Goal: Check status: Check status

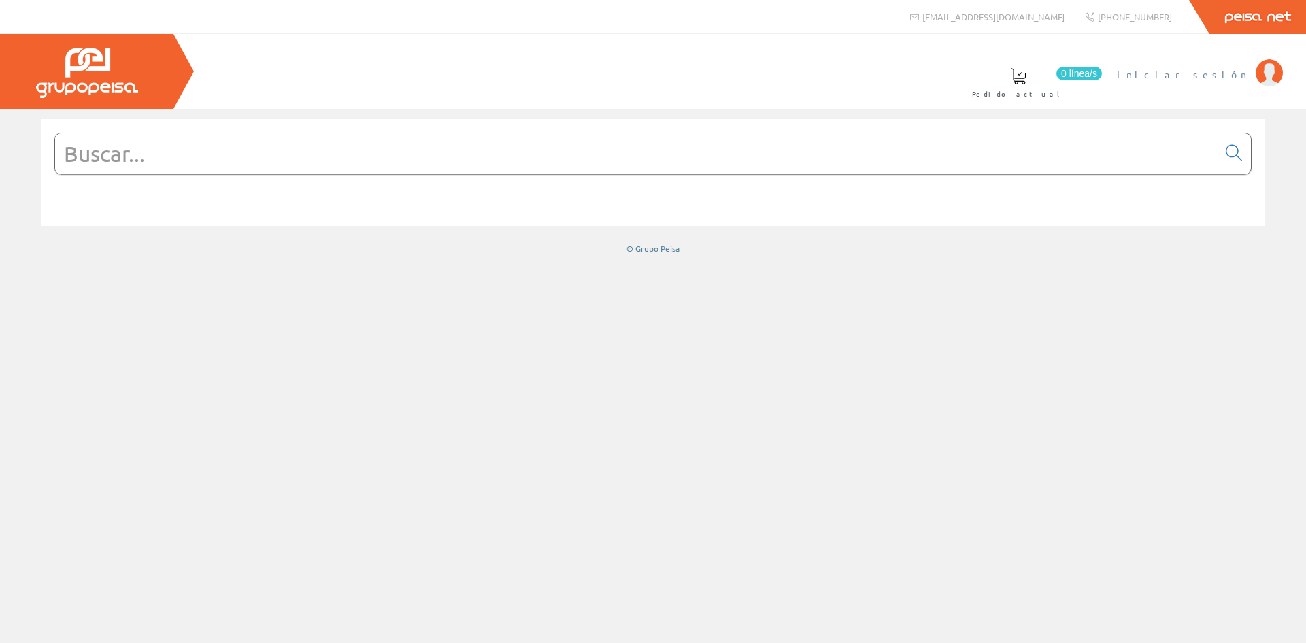
click at [1230, 75] on span "Iniciar sesión" at bounding box center [1183, 74] width 132 height 14
click at [260, 155] on input "text" at bounding box center [636, 153] width 1162 height 41
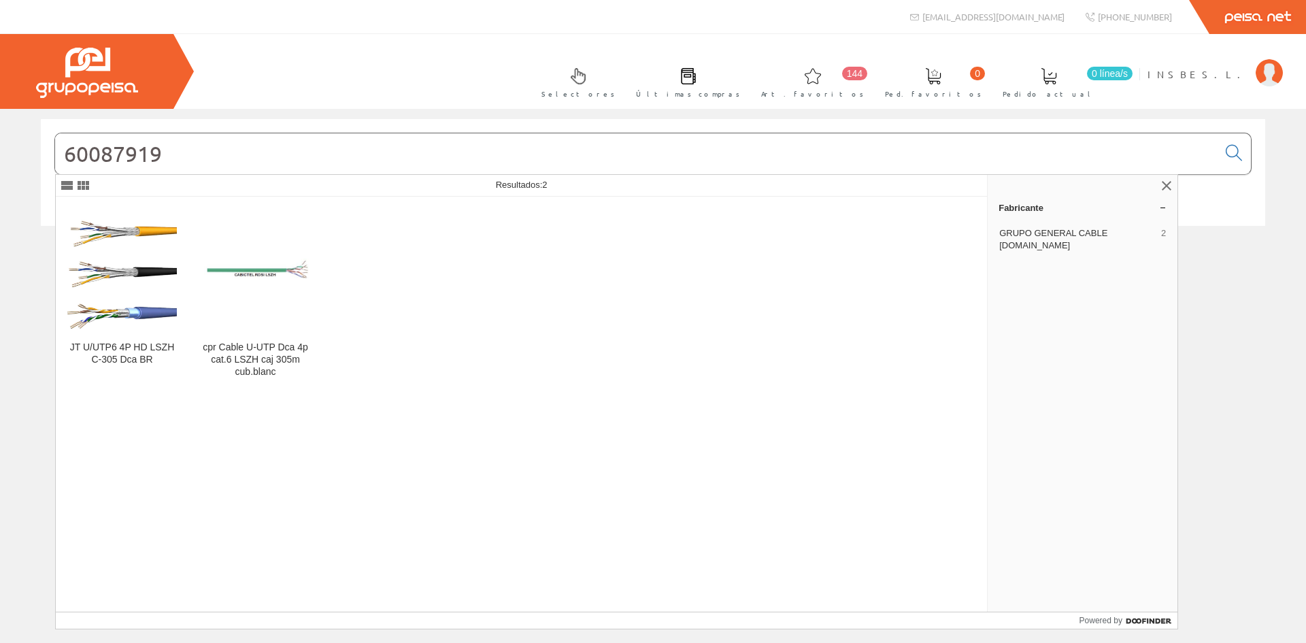
type input "60087919"
click at [186, 442] on div "JT U/UTP6 4P HD LSZH C-305 Dca BR cpr Cable U-UTP Dca 4p cat.6 LSZH caj 305m cu…" at bounding box center [522, 404] width 932 height 415
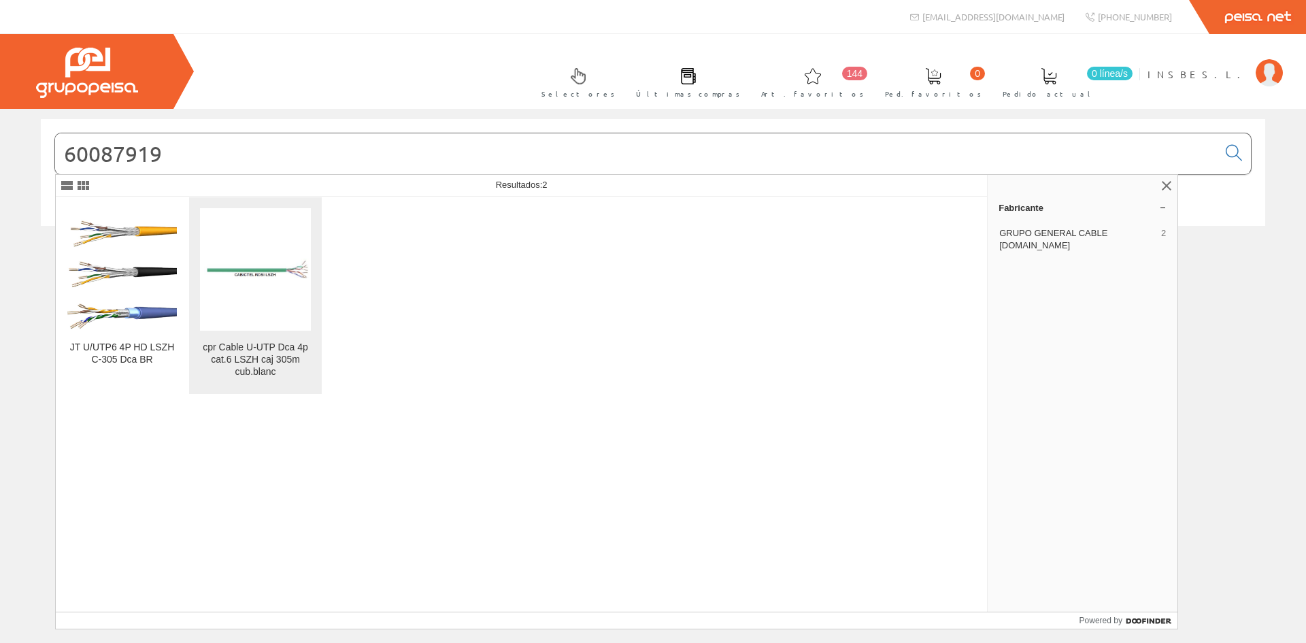
click at [248, 354] on div "cpr Cable U-UTP Dca 4p cat.6 LSZH caj 305m cub.blanc" at bounding box center [255, 359] width 111 height 37
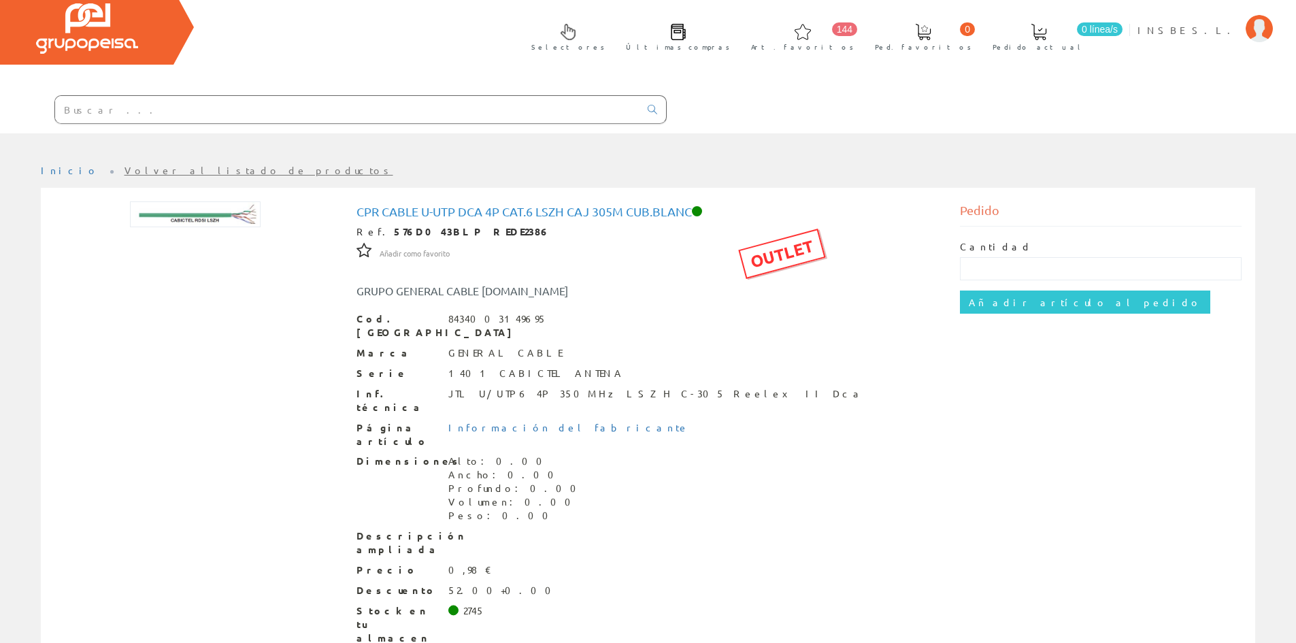
scroll to position [68, 0]
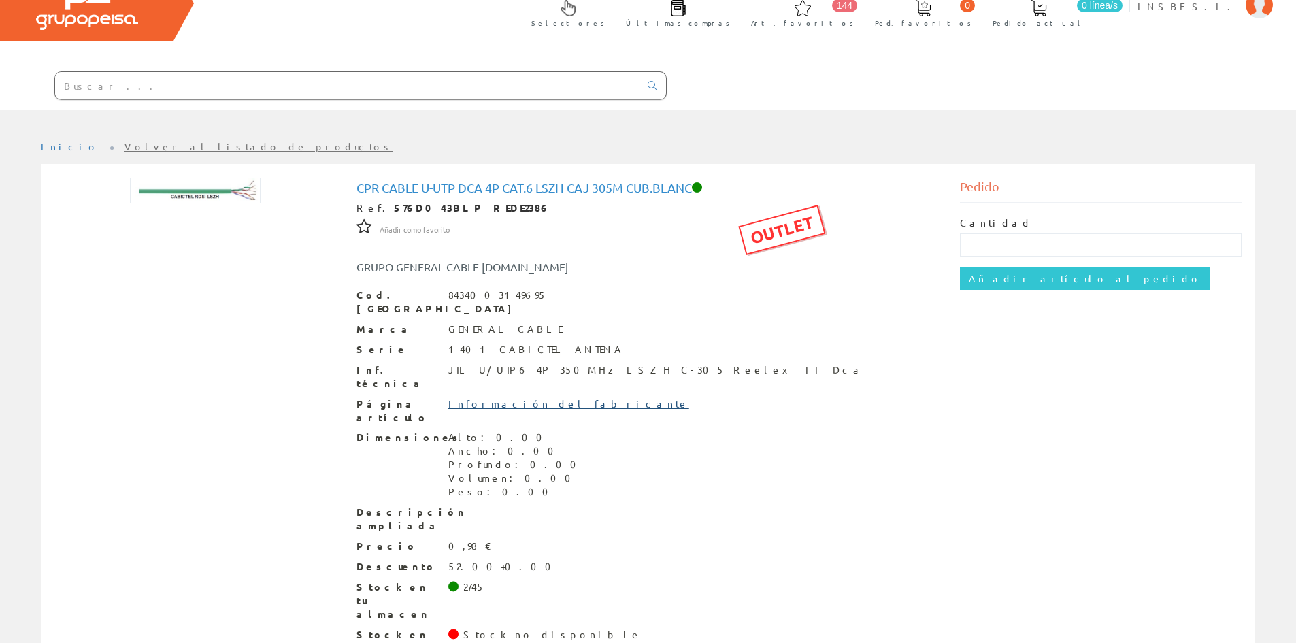
click at [484, 397] on link "Información del fabricante" at bounding box center [568, 403] width 241 height 12
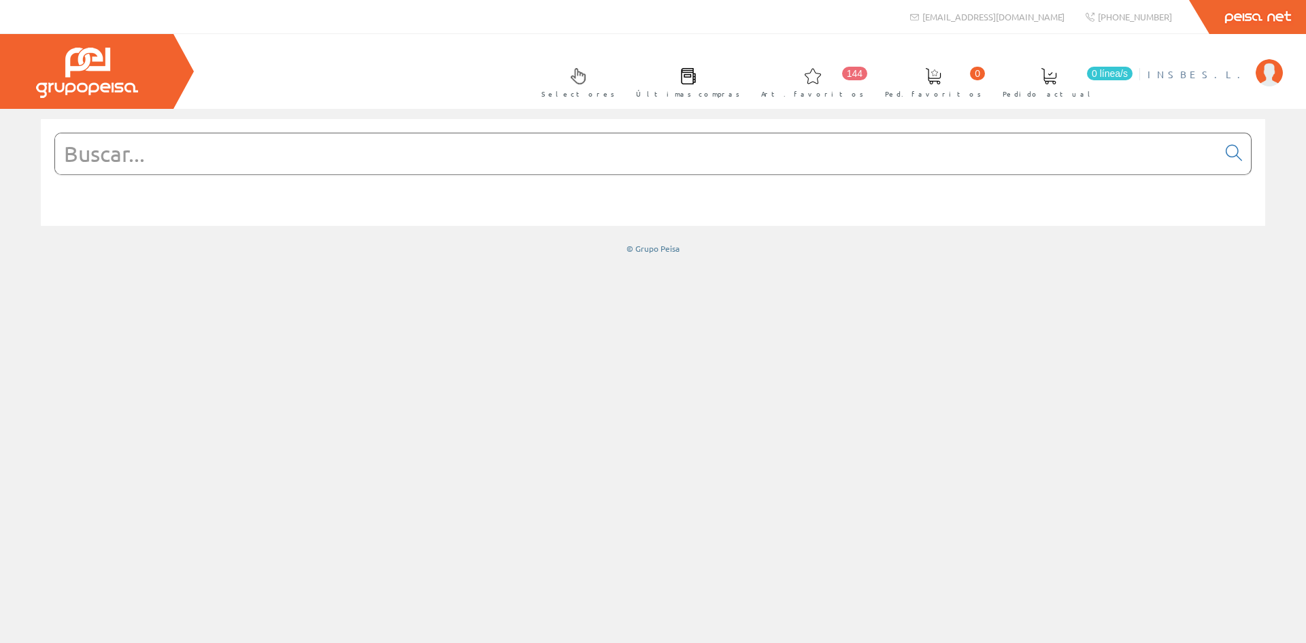
click at [1236, 78] on span "INSBE S.L." at bounding box center [1197, 74] width 101 height 14
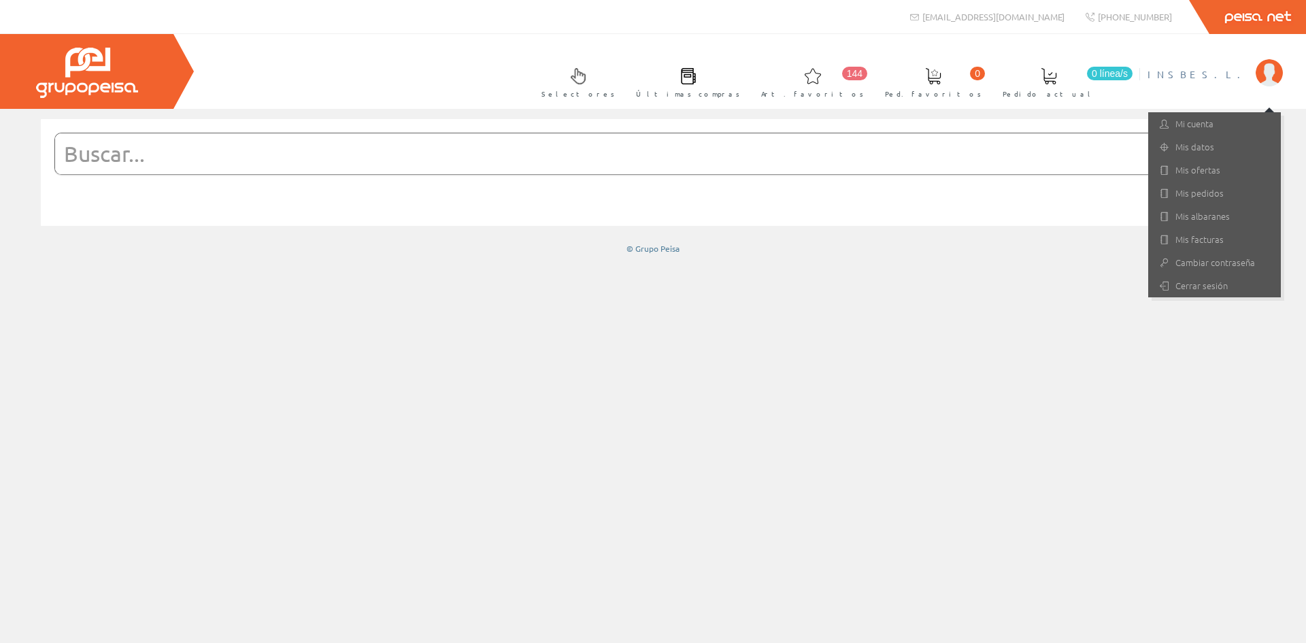
click at [1236, 78] on span "INSBE S.L." at bounding box center [1197, 74] width 101 height 14
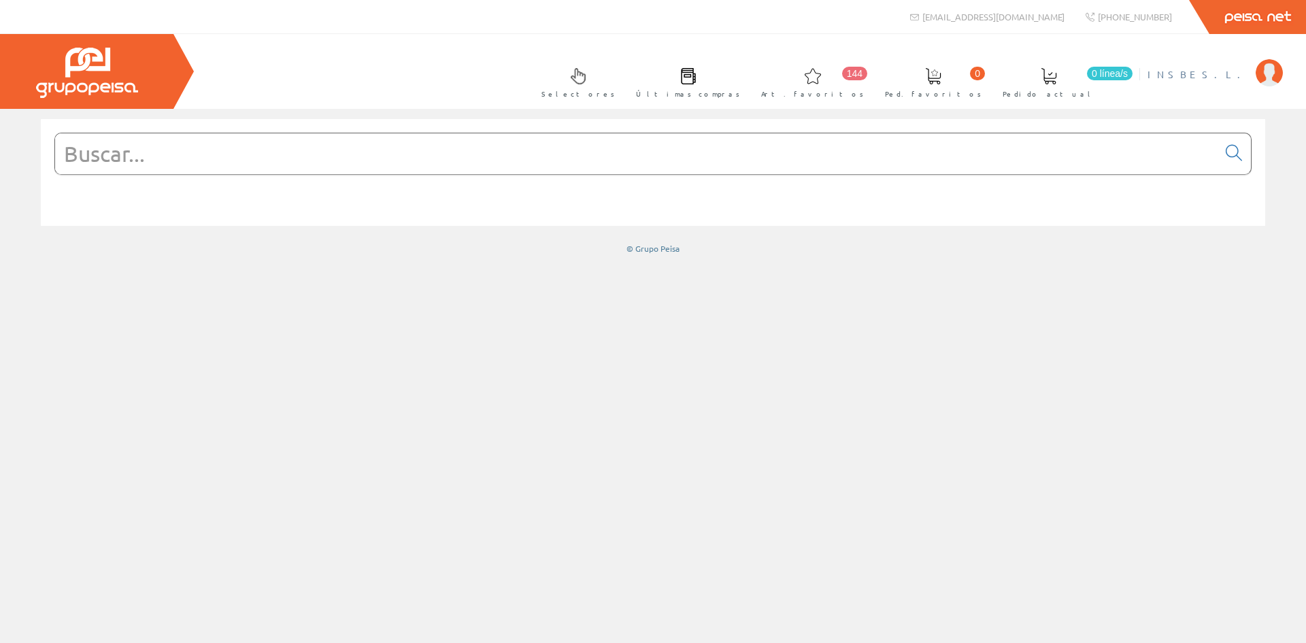
click at [1218, 69] on span "INSBE S.L." at bounding box center [1197, 74] width 101 height 14
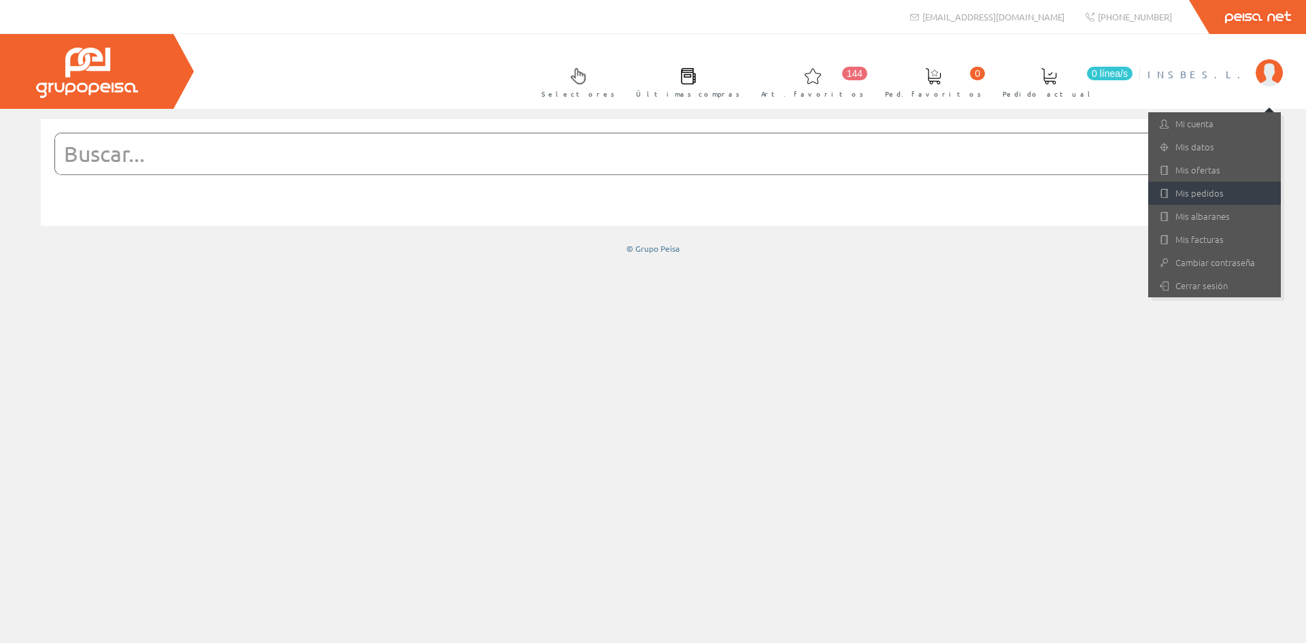
click at [1213, 199] on link "Mis pedidos" at bounding box center [1214, 193] width 133 height 23
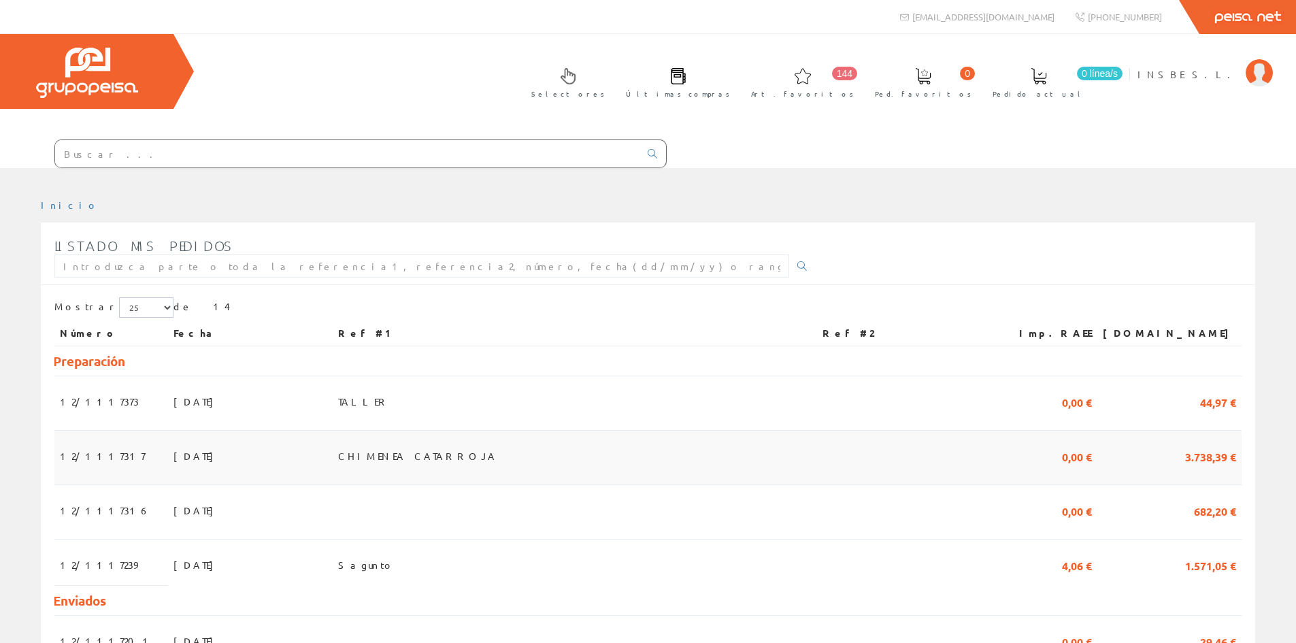
click at [173, 456] on span "[DATE]" at bounding box center [196, 455] width 47 height 23
click at [173, 397] on span "[DATE]" at bounding box center [196, 401] width 47 height 23
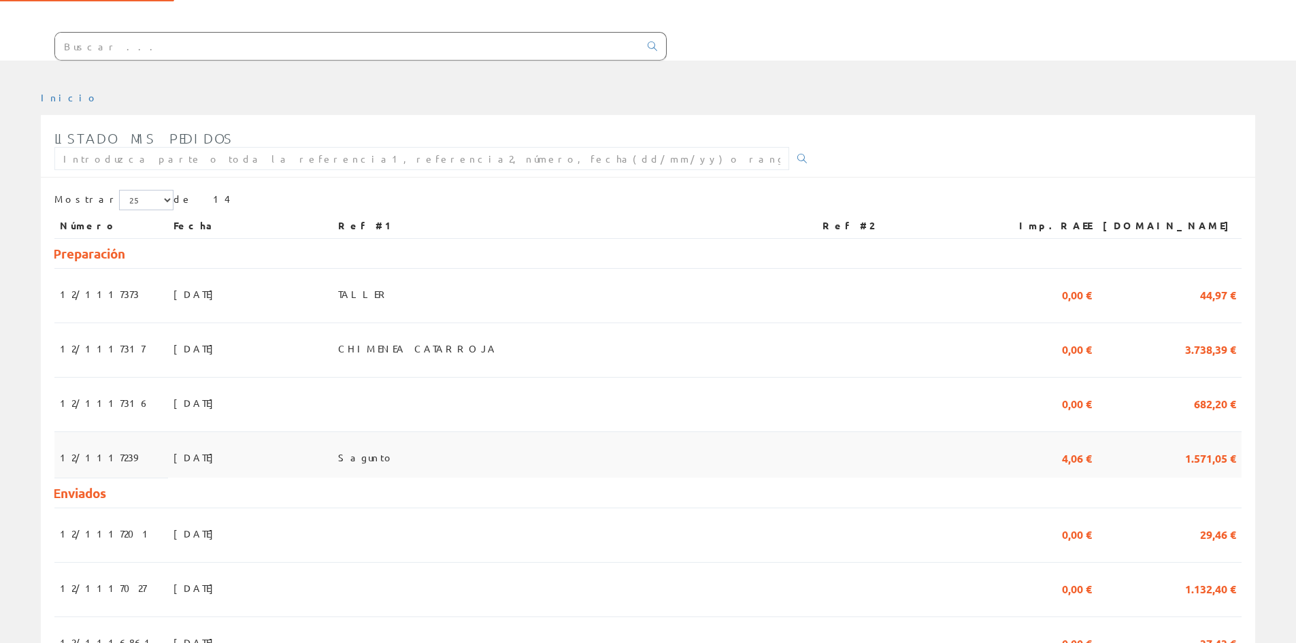
scroll to position [68, 0]
